Goal: Information Seeking & Learning: Check status

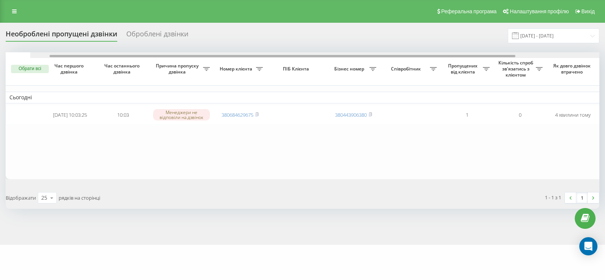
drag, startPoint x: 285, startPoint y: 55, endPoint x: 242, endPoint y: 70, distance: 45.3
click at [242, 70] on div "Обрати всі Час першого дзвінка Час останнього дзвінка Причина пропуску дзвінка …" at bounding box center [303, 115] width 594 height 127
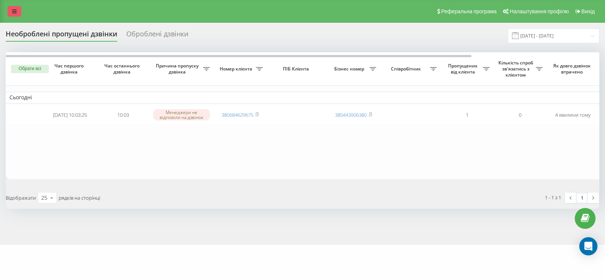
click at [16, 14] on icon at bounding box center [14, 11] width 5 height 5
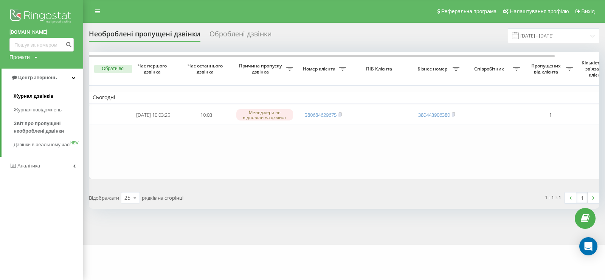
click at [30, 93] on span "Журнал дзвінків" at bounding box center [34, 96] width 40 height 8
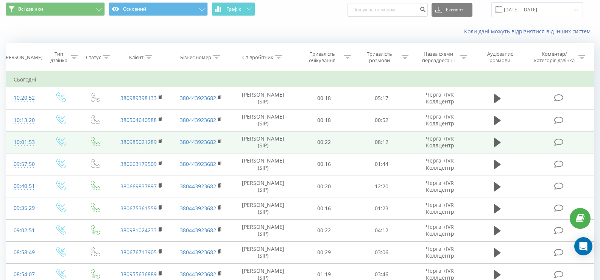
scroll to position [38, 0]
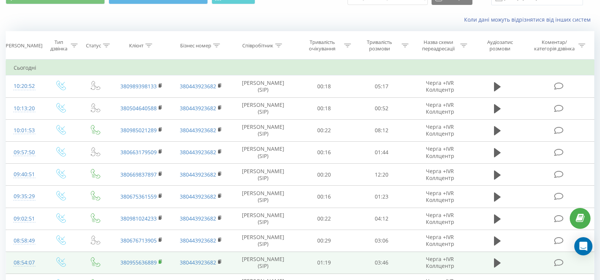
click at [159, 260] on rect at bounding box center [160, 261] width 2 height 3
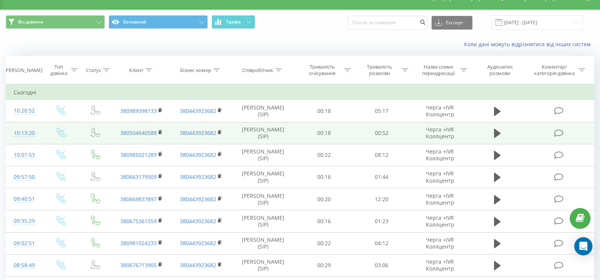
scroll to position [0, 0]
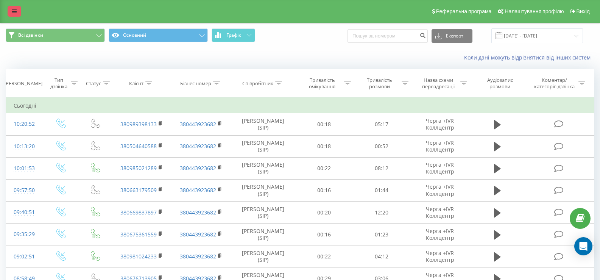
click at [14, 16] on link at bounding box center [15, 11] width 14 height 11
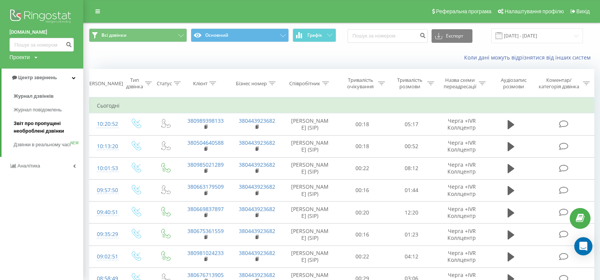
click at [38, 121] on span "Звіт про пропущені необроблені дзвінки" at bounding box center [47, 127] width 66 height 15
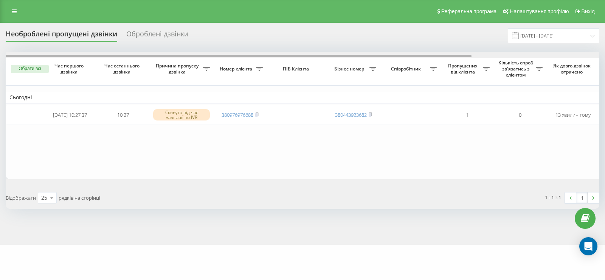
drag, startPoint x: 298, startPoint y: 56, endPoint x: 251, endPoint y: 64, distance: 47.1
click at [264, 67] on div "Обрати всі Час першого дзвінка Час останнього дзвінка Причина пропуску дзвінка …" at bounding box center [303, 115] width 594 height 127
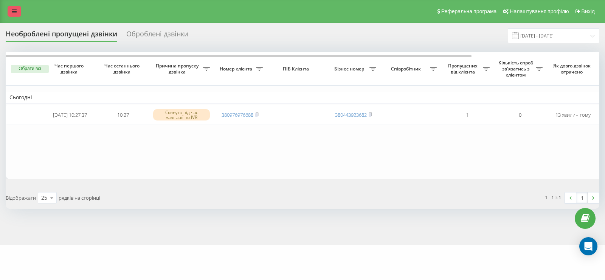
click at [19, 8] on link at bounding box center [15, 11] width 14 height 11
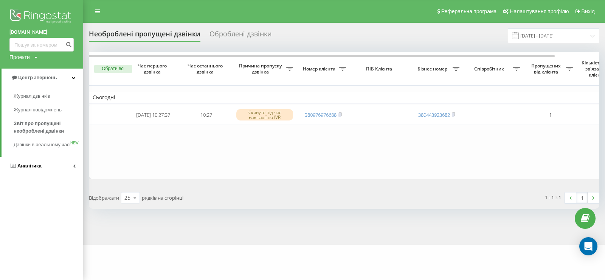
click at [33, 168] on span "Аналiтика" at bounding box center [29, 166] width 24 height 6
click at [37, 111] on span "Співробітники у реальному часі" at bounding box center [43, 117] width 58 height 15
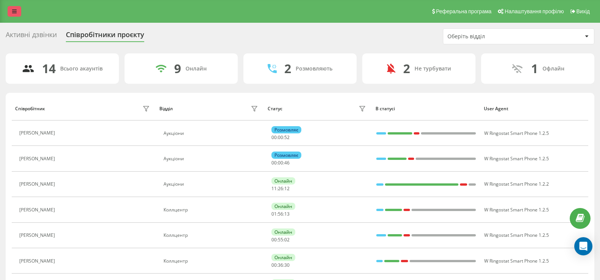
click at [11, 14] on link at bounding box center [15, 11] width 14 height 11
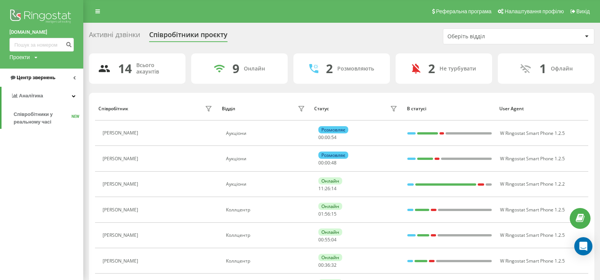
click at [41, 78] on span "Центр звернень" at bounding box center [36, 78] width 39 height 6
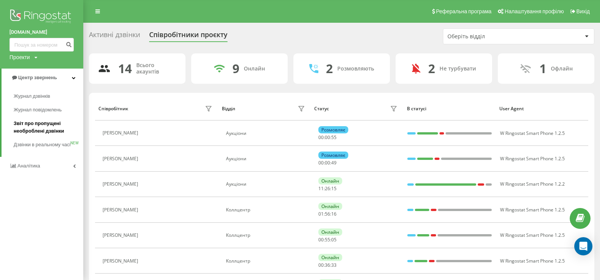
click at [29, 123] on span "Звіт про пропущені необроблені дзвінки" at bounding box center [47, 127] width 66 height 15
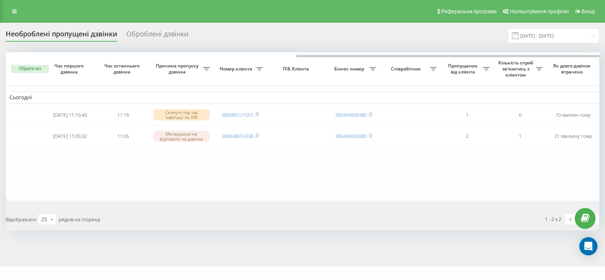
scroll to position [0, 163]
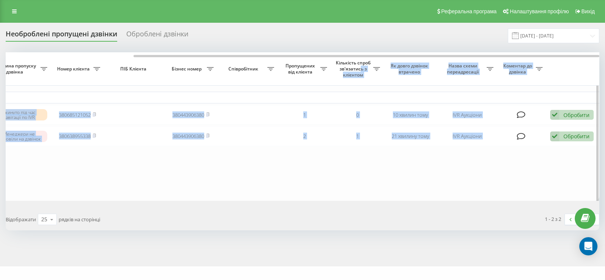
drag, startPoint x: 312, startPoint y: 54, endPoint x: 361, endPoint y: 67, distance: 50.5
click at [361, 67] on div "Обрати всі Час першого дзвінка Час останнього дзвінка Причина пропуску дзвінка …" at bounding box center [303, 126] width 594 height 148
click at [369, 179] on table "Сьогодні [DATE] 11:16:43 11:16 Скинуто під час навігації по IVR 380685121052 38…" at bounding box center [221, 126] width 757 height 148
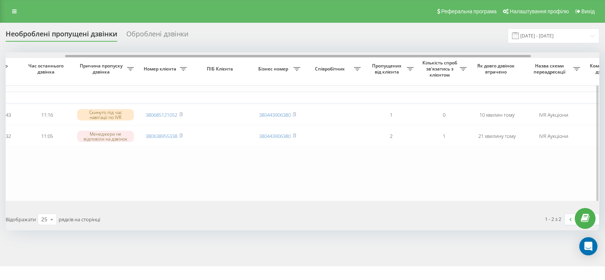
scroll to position [0, 0]
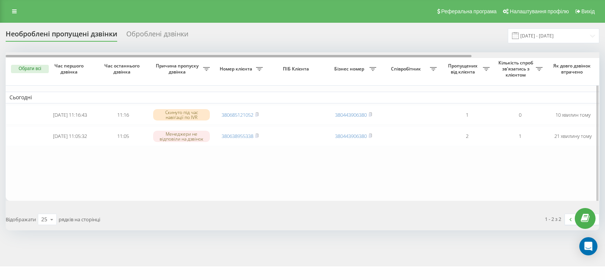
drag, startPoint x: 278, startPoint y: 56, endPoint x: 87, endPoint y: 68, distance: 191.4
click at [87, 68] on div "Обрати всі Час першого дзвінка Час останнього дзвінка Причина пропуску дзвінка …" at bounding box center [303, 126] width 594 height 148
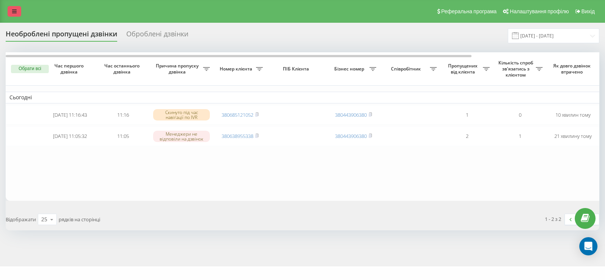
click at [13, 11] on icon at bounding box center [14, 11] width 5 height 5
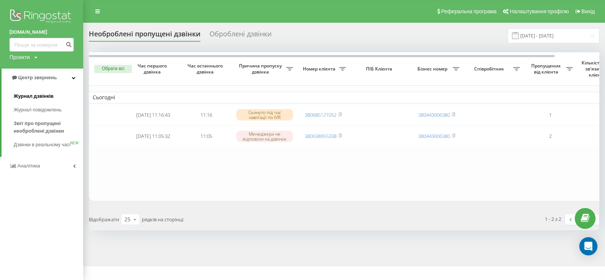
click at [32, 96] on span "Журнал дзвінків" at bounding box center [34, 96] width 40 height 8
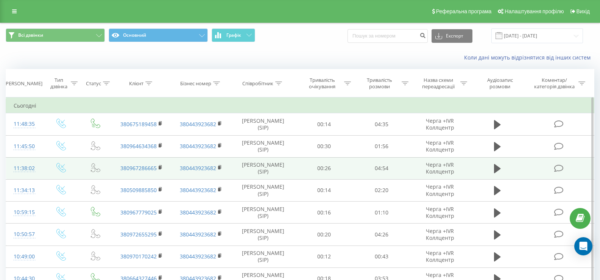
click at [496, 124] on icon at bounding box center [497, 124] width 7 height 9
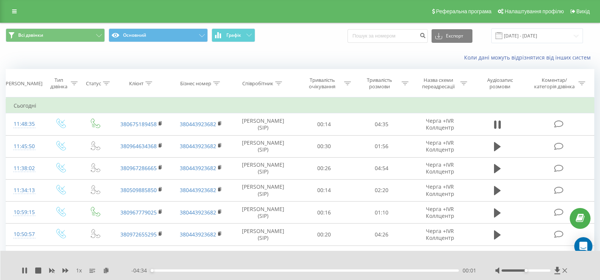
click at [246, 269] on div "00:01" at bounding box center [305, 270] width 308 height 2
click at [329, 269] on div "- 03:09 01:25 01:25" at bounding box center [303, 270] width 345 height 8
click at [331, 267] on div "- 03:09 01:26 01:26" at bounding box center [303, 270] width 345 height 8
click at [330, 268] on div "- 03:08 01:27 01:27" at bounding box center [303, 270] width 345 height 8
click at [330, 271] on div "01:27" at bounding box center [305, 270] width 308 height 2
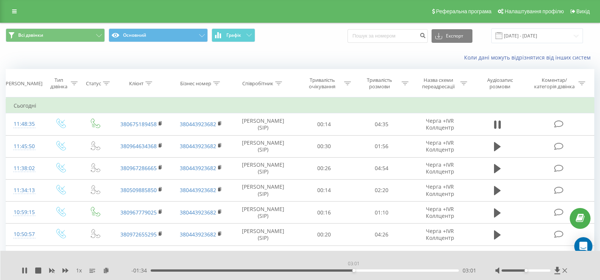
click at [353, 269] on div "03:01" at bounding box center [305, 270] width 308 height 2
click at [333, 270] on div "03:07" at bounding box center [305, 270] width 308 height 2
click at [341, 270] on div "02:50" at bounding box center [305, 270] width 308 height 2
click at [351, 270] on div "02:52" at bounding box center [305, 270] width 308 height 2
click at [323, 270] on div "03:07" at bounding box center [305, 270] width 308 height 2
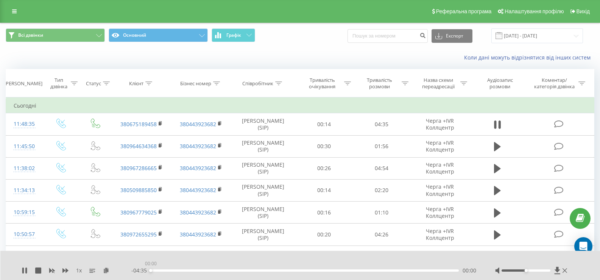
click at [316, 269] on div "00:00" at bounding box center [305, 270] width 308 height 2
click at [314, 269] on div "00:00" at bounding box center [305, 270] width 308 height 2
click at [22, 270] on icon at bounding box center [23, 270] width 2 height 6
click at [14, 5] on div "Реферальна програма Налаштування профілю Вихід" at bounding box center [300, 11] width 600 height 23
click at [13, 13] on icon at bounding box center [14, 11] width 5 height 5
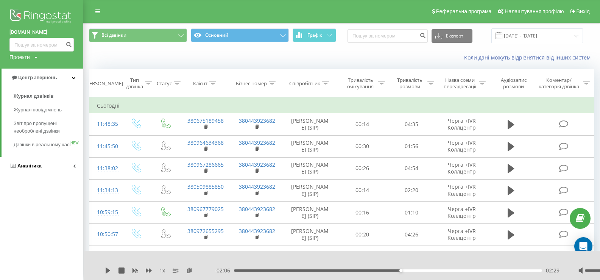
click at [25, 168] on span "Аналiтика" at bounding box center [29, 166] width 24 height 6
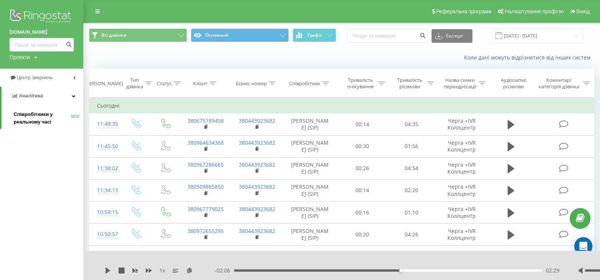
click at [28, 117] on span "Співробітники у реальному часі" at bounding box center [43, 117] width 58 height 15
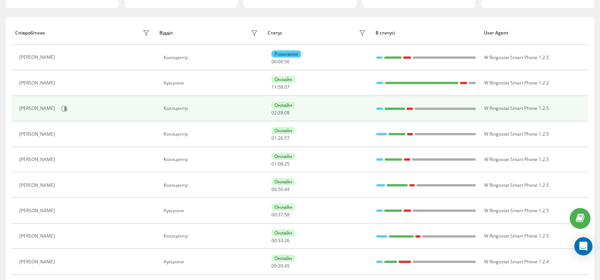
scroll to position [151, 0]
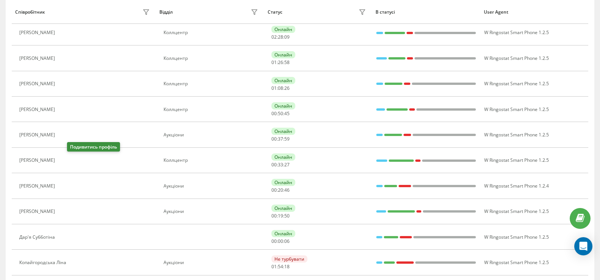
click at [66, 161] on icon at bounding box center [63, 160] width 6 height 6
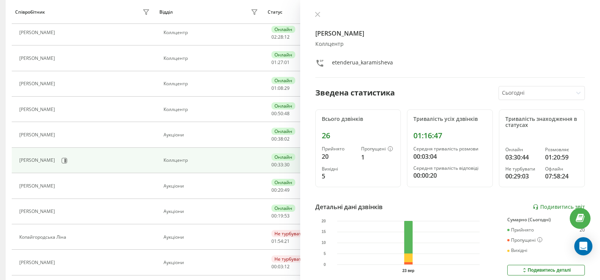
scroll to position [113, 0]
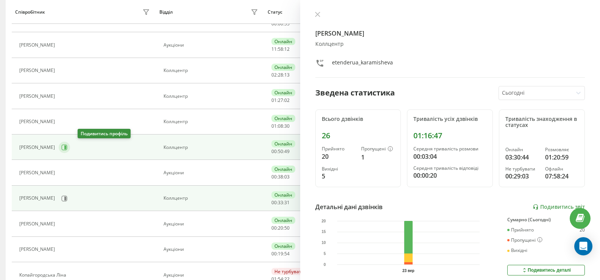
click at [67, 148] on icon at bounding box center [64, 147] width 6 height 6
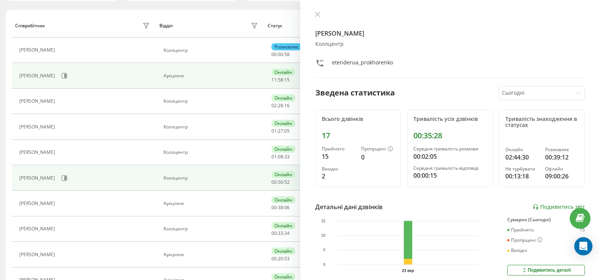
scroll to position [38, 0]
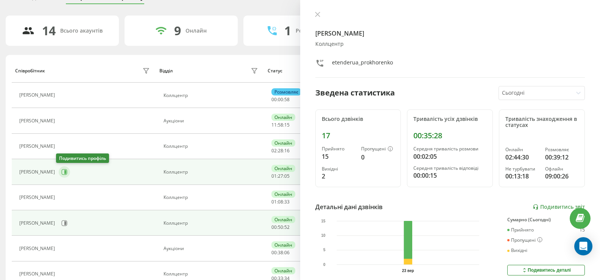
click at [64, 173] on icon at bounding box center [65, 172] width 2 height 4
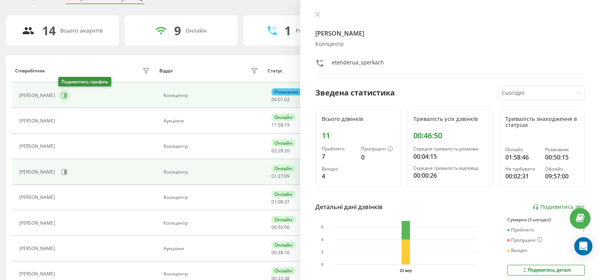
click at [64, 95] on icon at bounding box center [65, 95] width 2 height 4
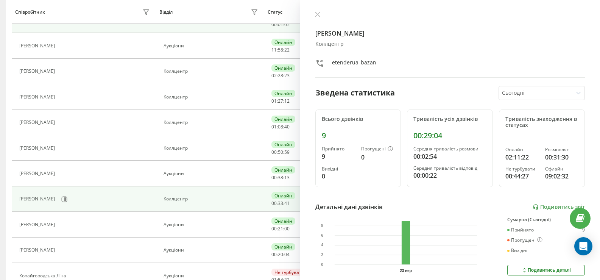
scroll to position [76, 0]
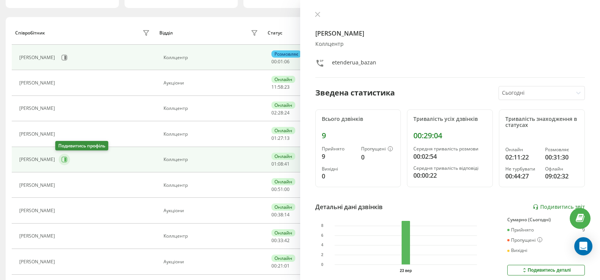
click at [64, 158] on icon at bounding box center [65, 159] width 2 height 4
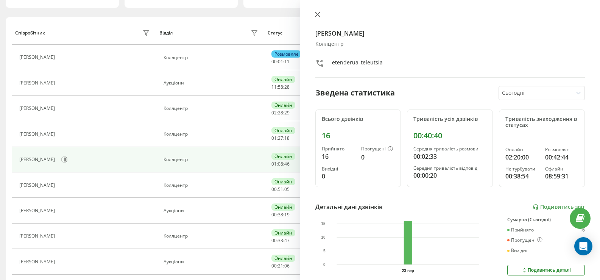
click at [318, 15] on icon at bounding box center [317, 14] width 5 height 5
